Goal: Find contact information: Find contact information

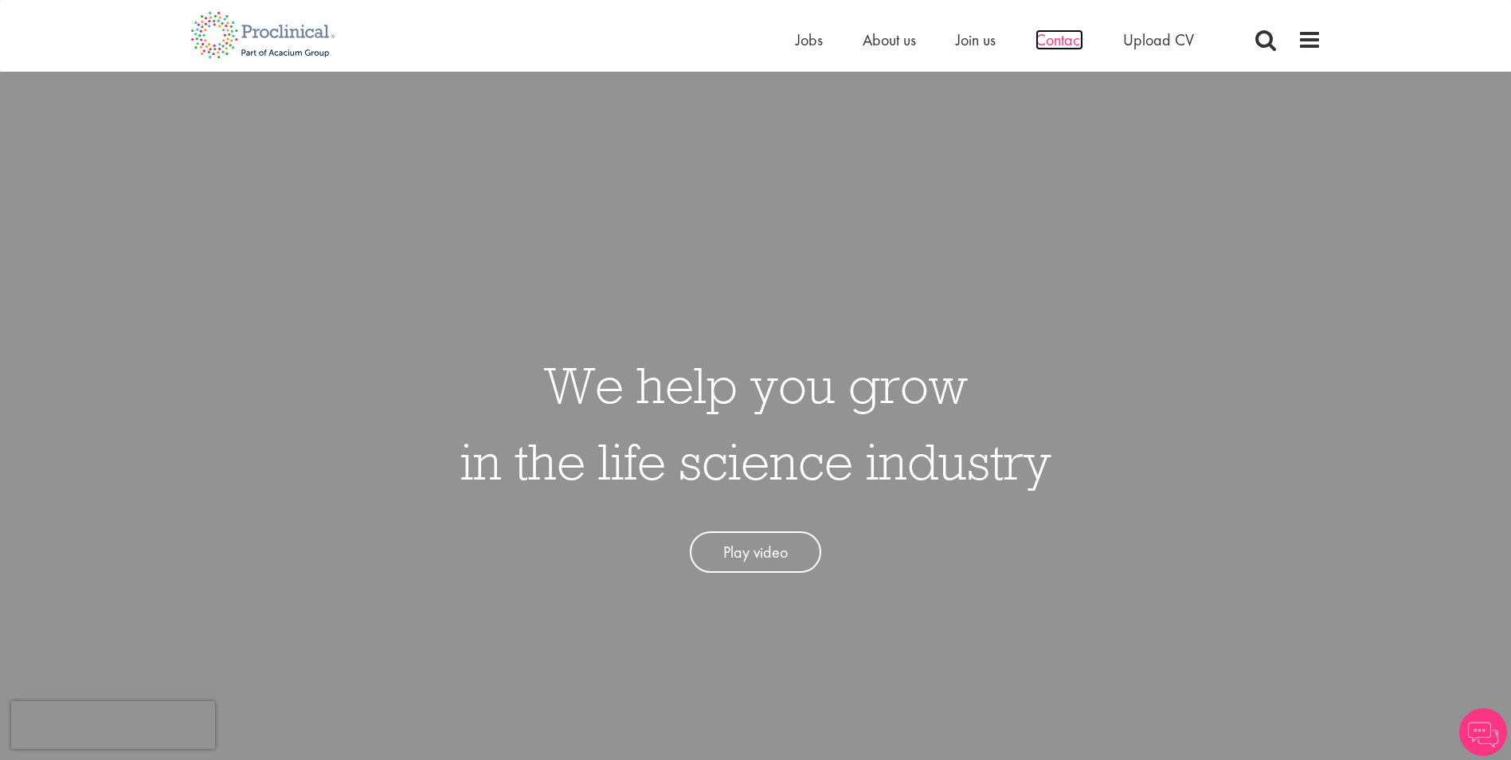
click at [1061, 41] on span "Contact" at bounding box center [1060, 39] width 48 height 21
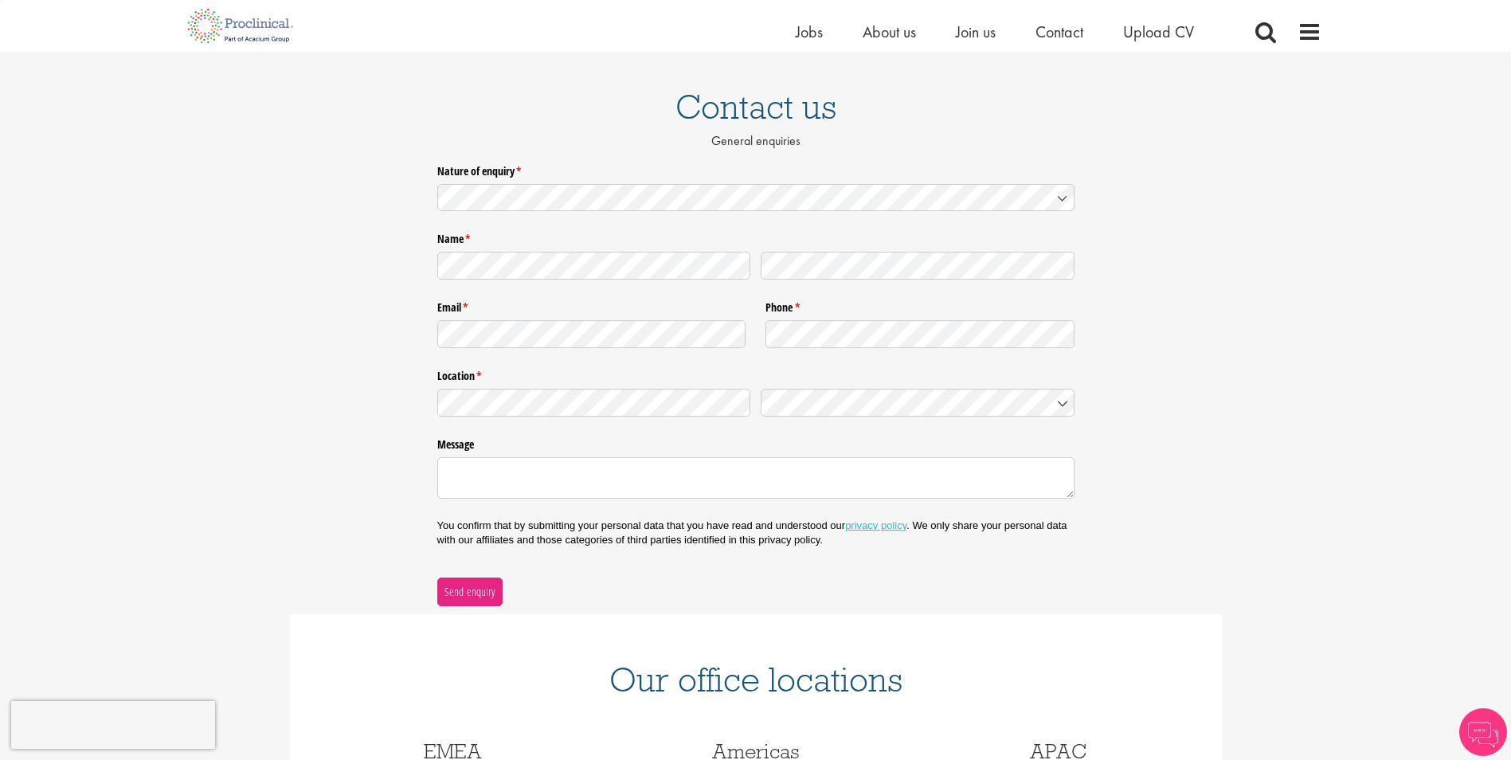
scroll to position [319, 0]
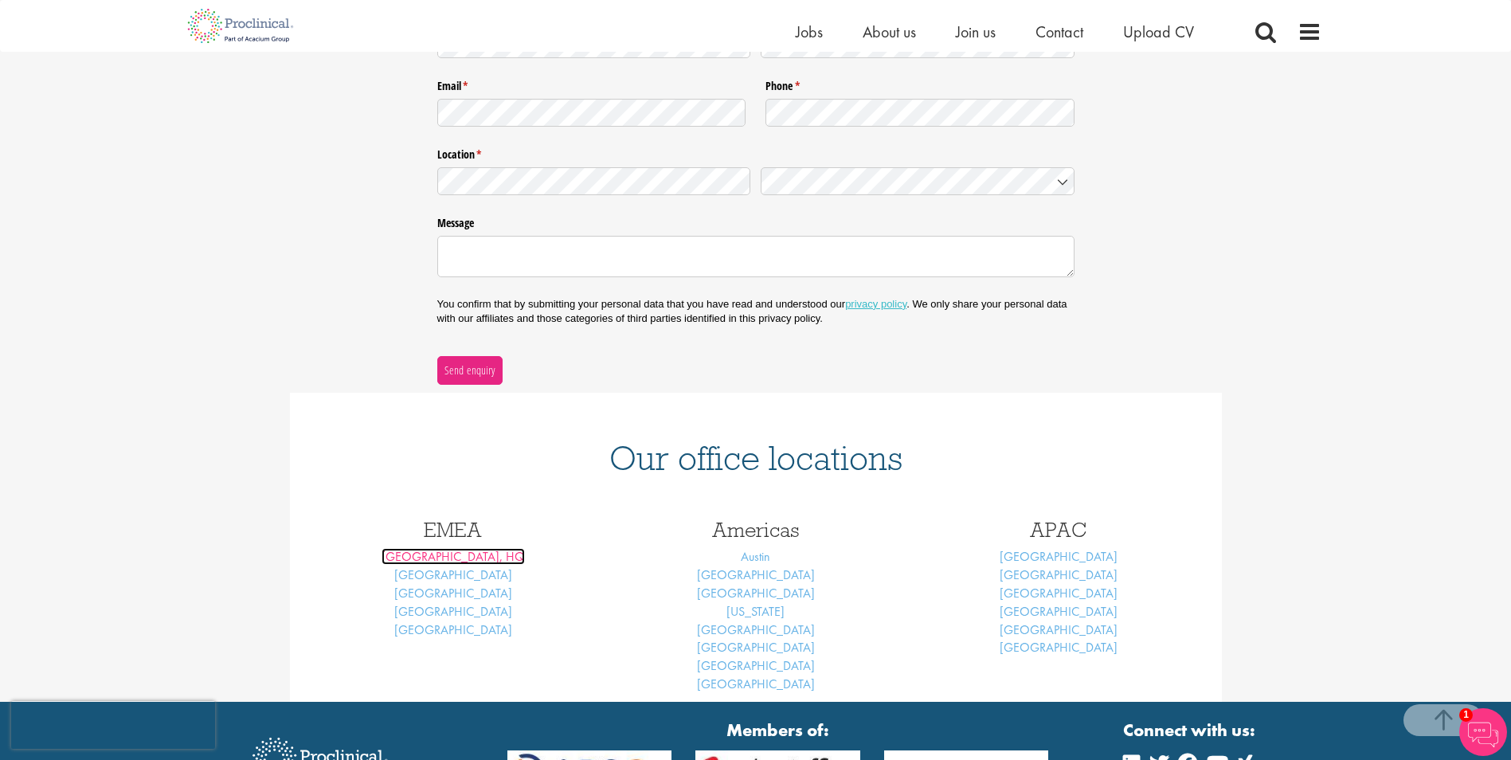
click at [461, 558] on link "London, HQ" at bounding box center [453, 556] width 143 height 17
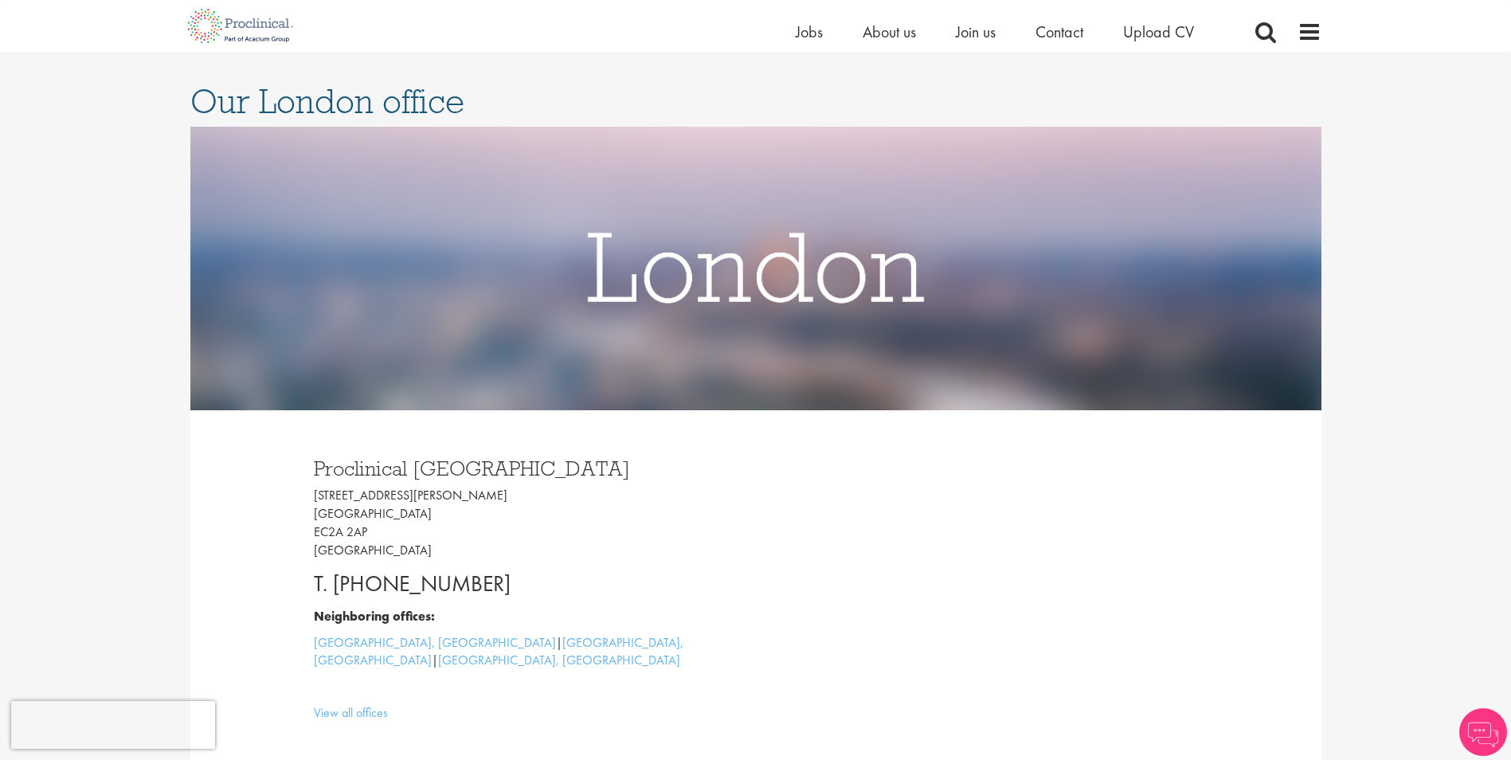
scroll to position [239, 0]
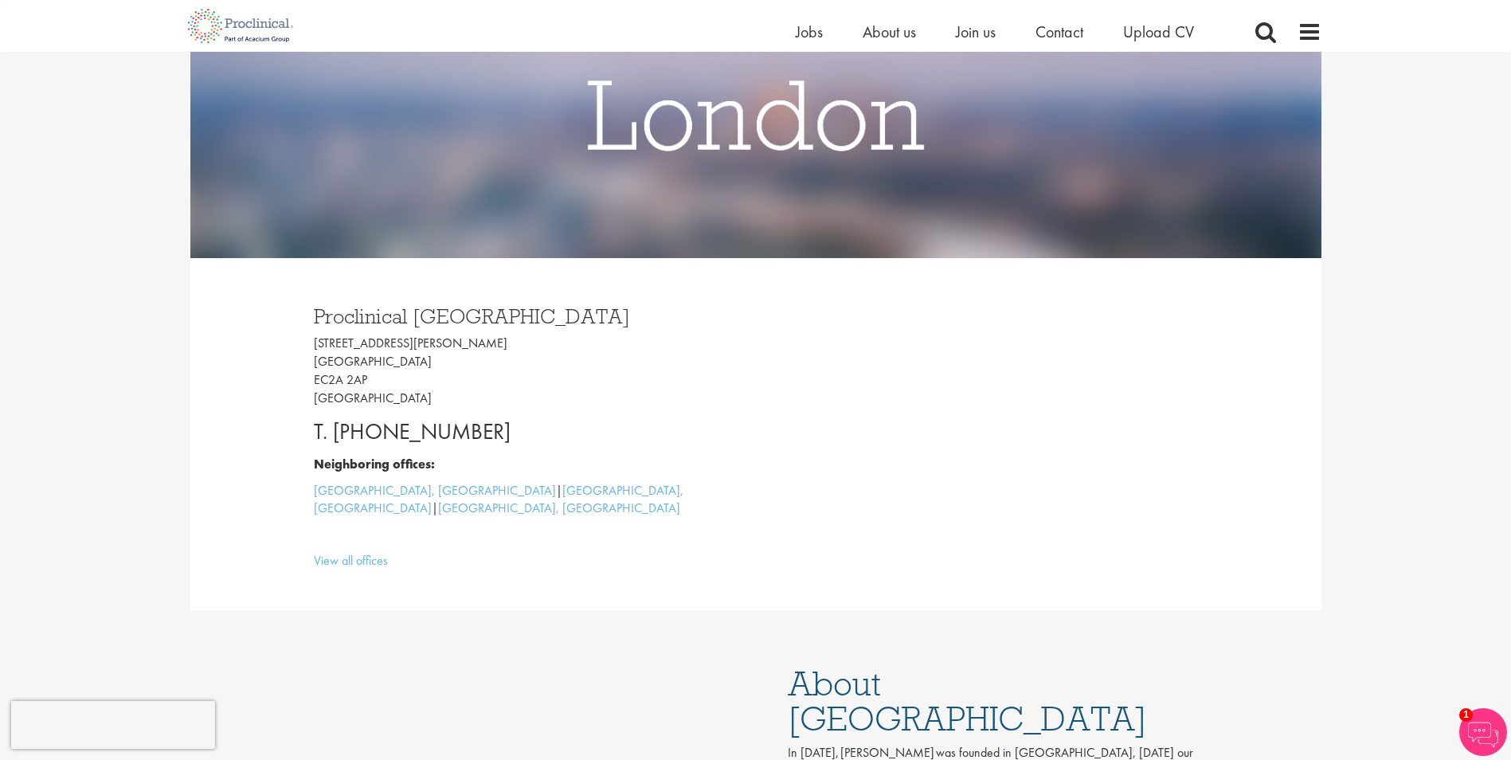
drag, startPoint x: 523, startPoint y: 429, endPoint x: 339, endPoint y: 435, distance: 183.3
click at [339, 435] on p "T. +44 207 437 6824" at bounding box center [529, 432] width 430 height 32
copy p "44 207 437 6824"
drag, startPoint x: 339, startPoint y: 378, endPoint x: 296, endPoint y: 344, distance: 54.5
click at [296, 344] on div "Proclinical London 9 Appold Street London EC2A 2AP United Kingdom T. +44 207 43…" at bounding box center [756, 434] width 932 height 352
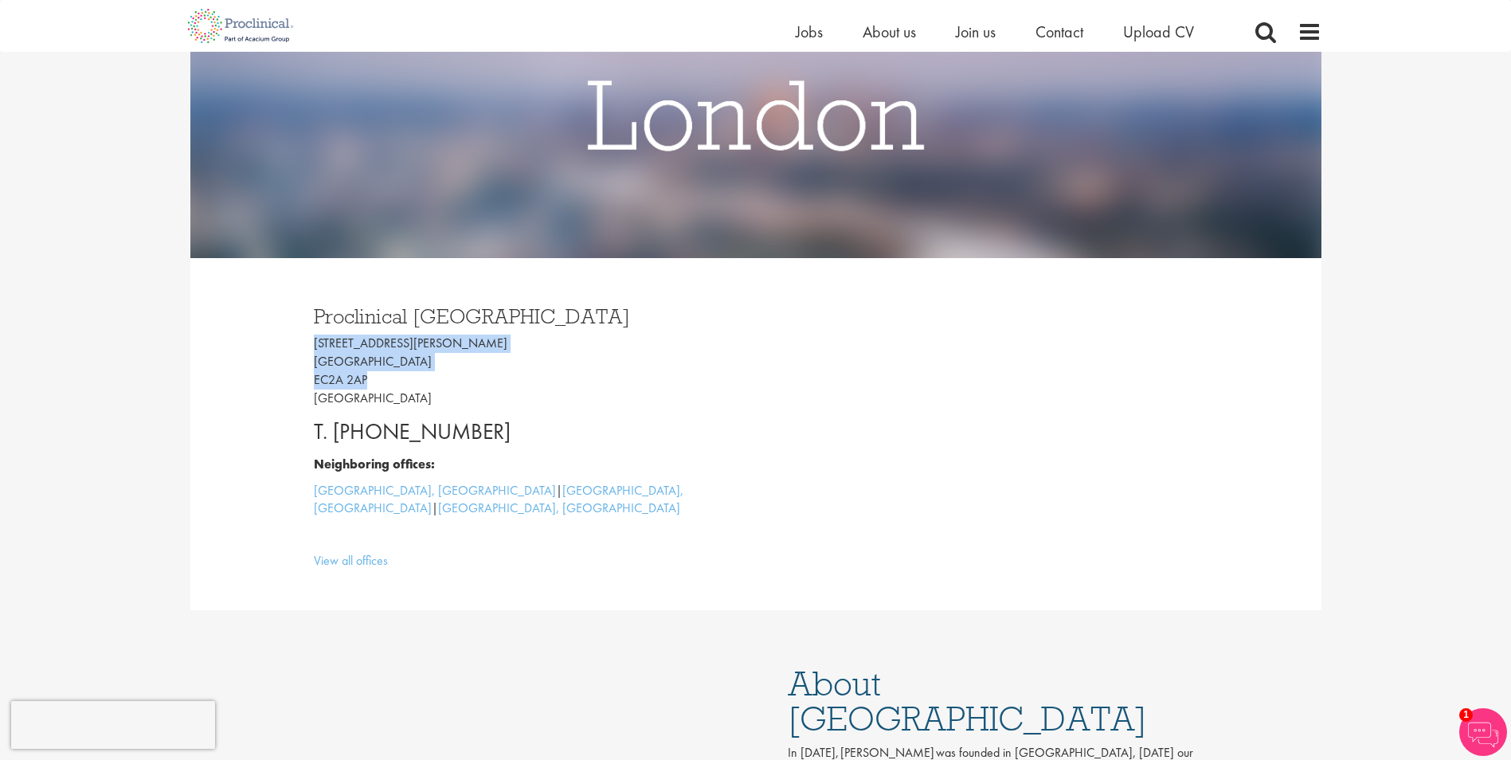
copy p "9 Appold Street London EC2A 2AP"
